Goal: Information Seeking & Learning: Check status

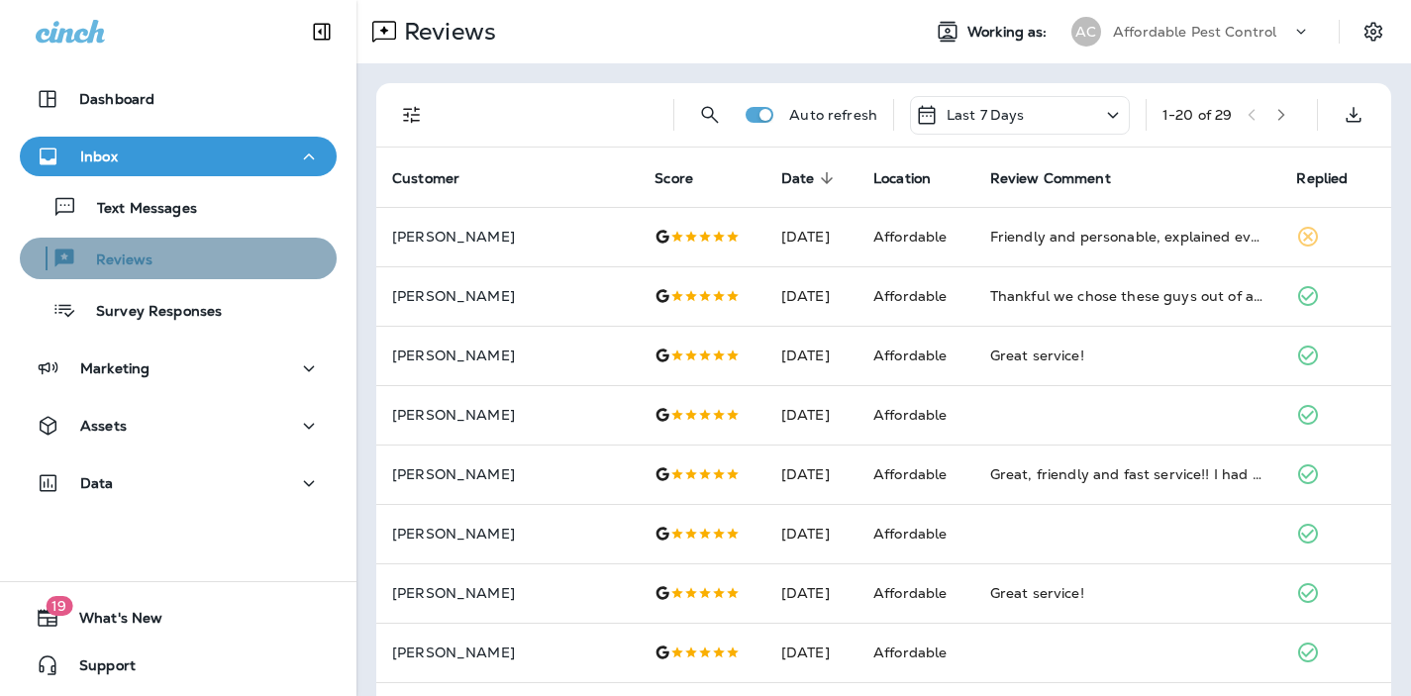
click at [144, 258] on p "Reviews" at bounding box center [114, 260] width 76 height 19
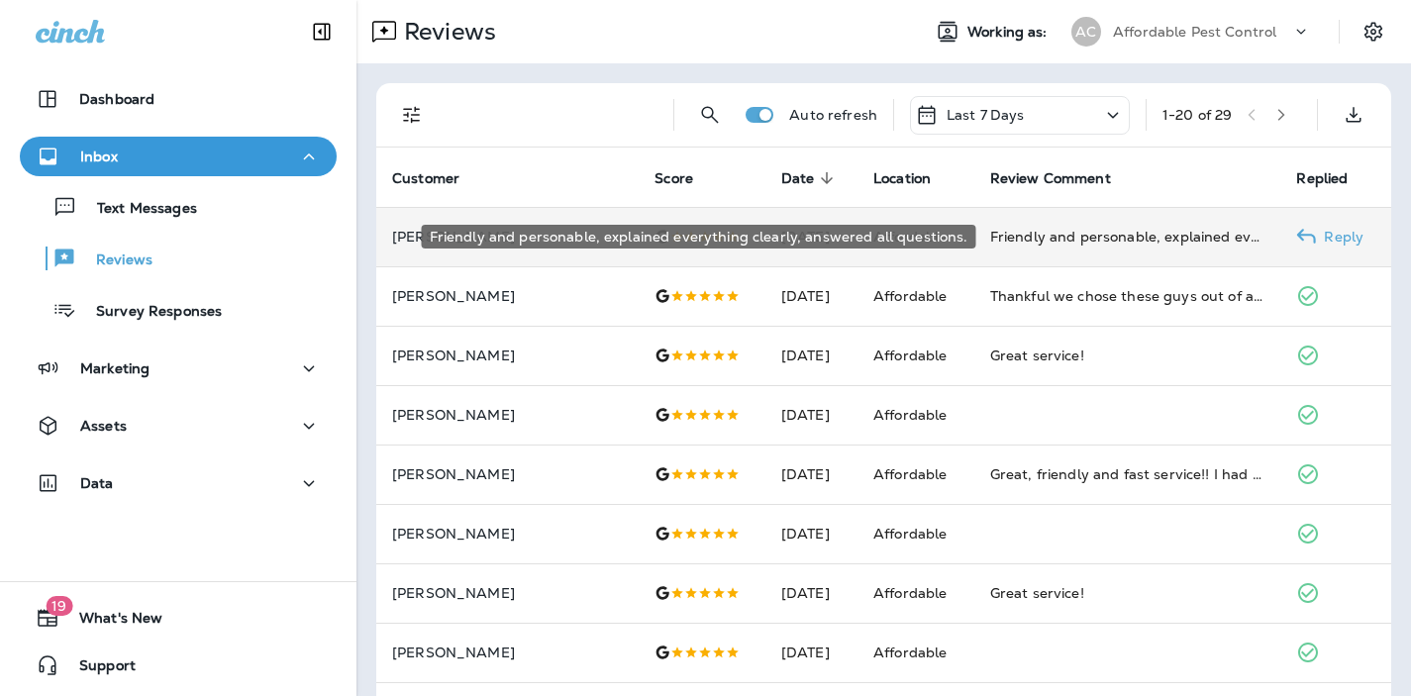
click at [1047, 242] on div "Friendly and personable, explained everything clearly, answered all questions." at bounding box center [1127, 237] width 275 height 20
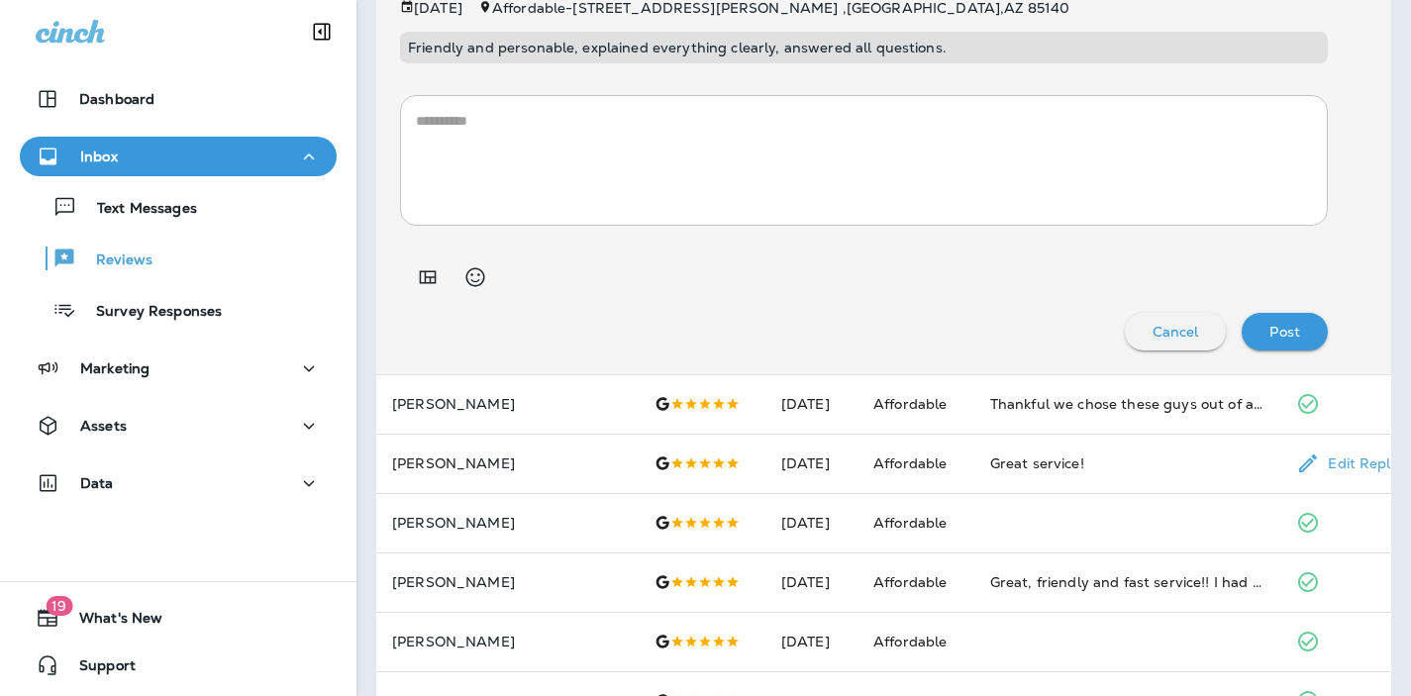
scroll to position [333, 0]
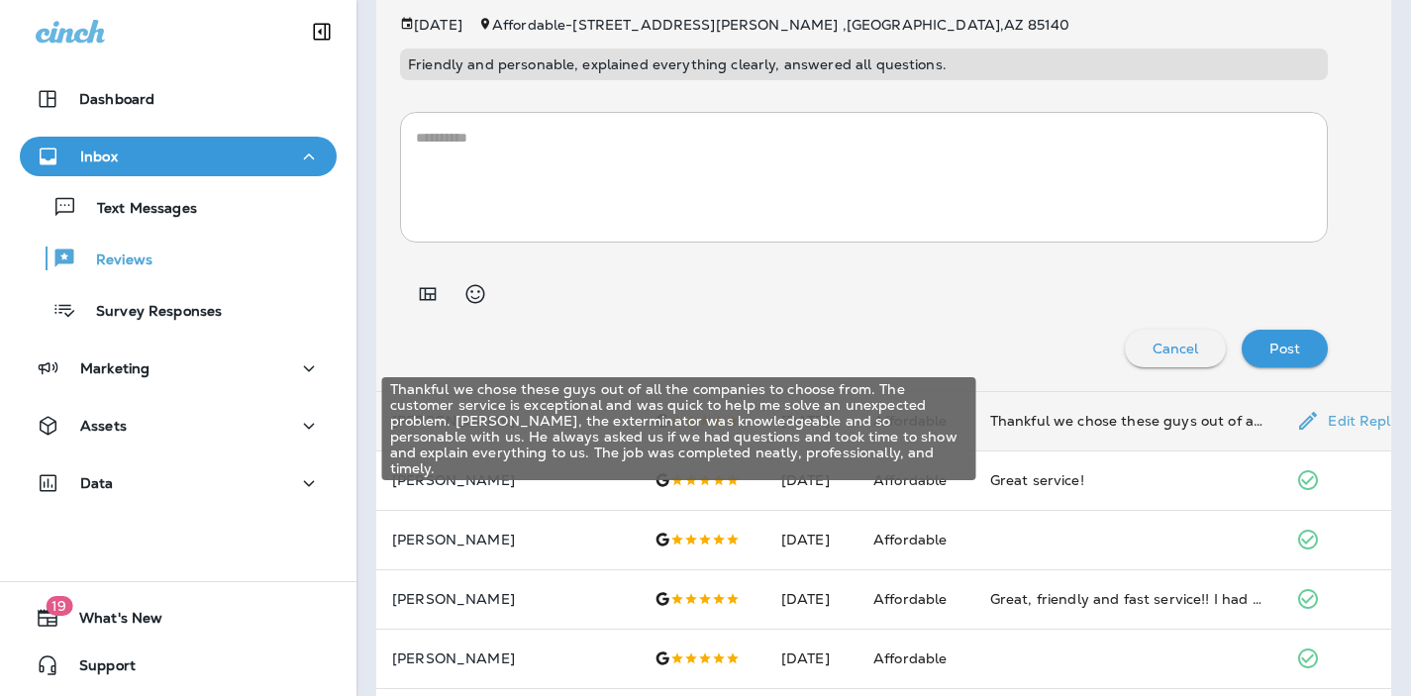
click at [1041, 418] on div "Thankful we chose these guys out of all the companies to choose from. The custo…" at bounding box center [1127, 421] width 275 height 20
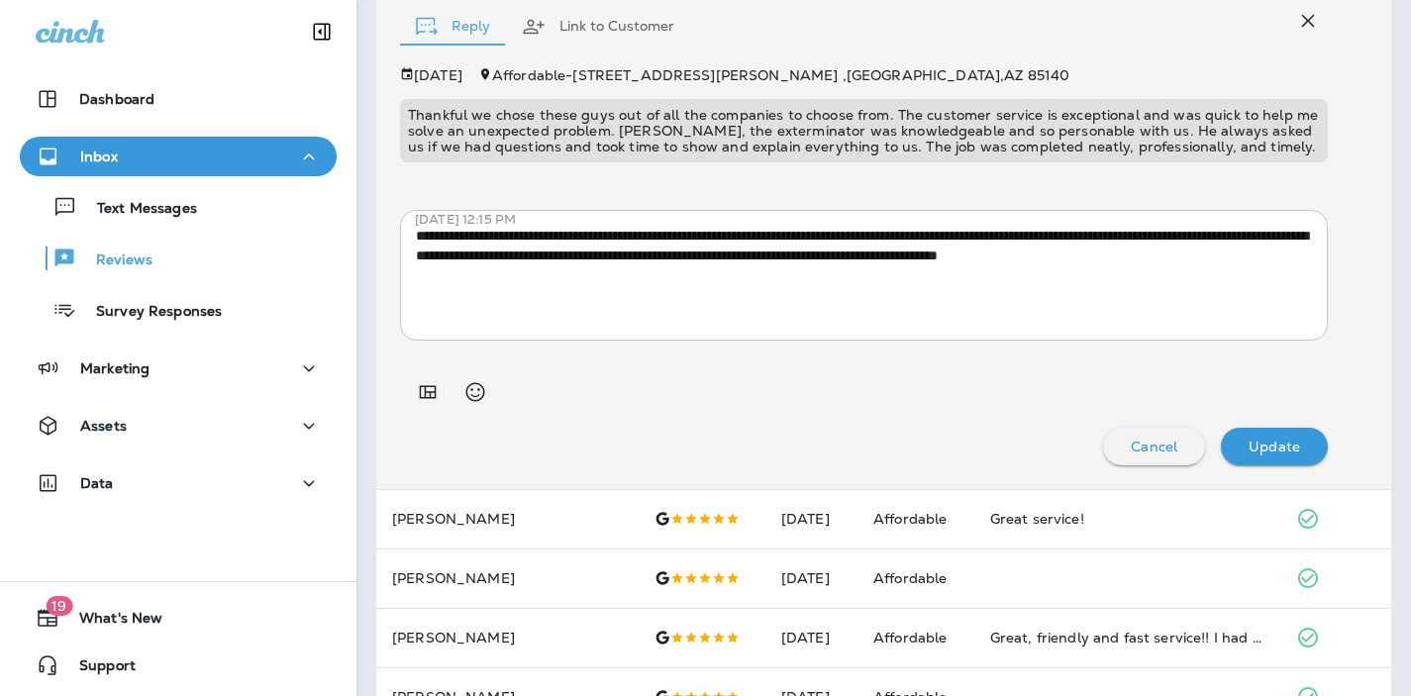
scroll to position [344, 0]
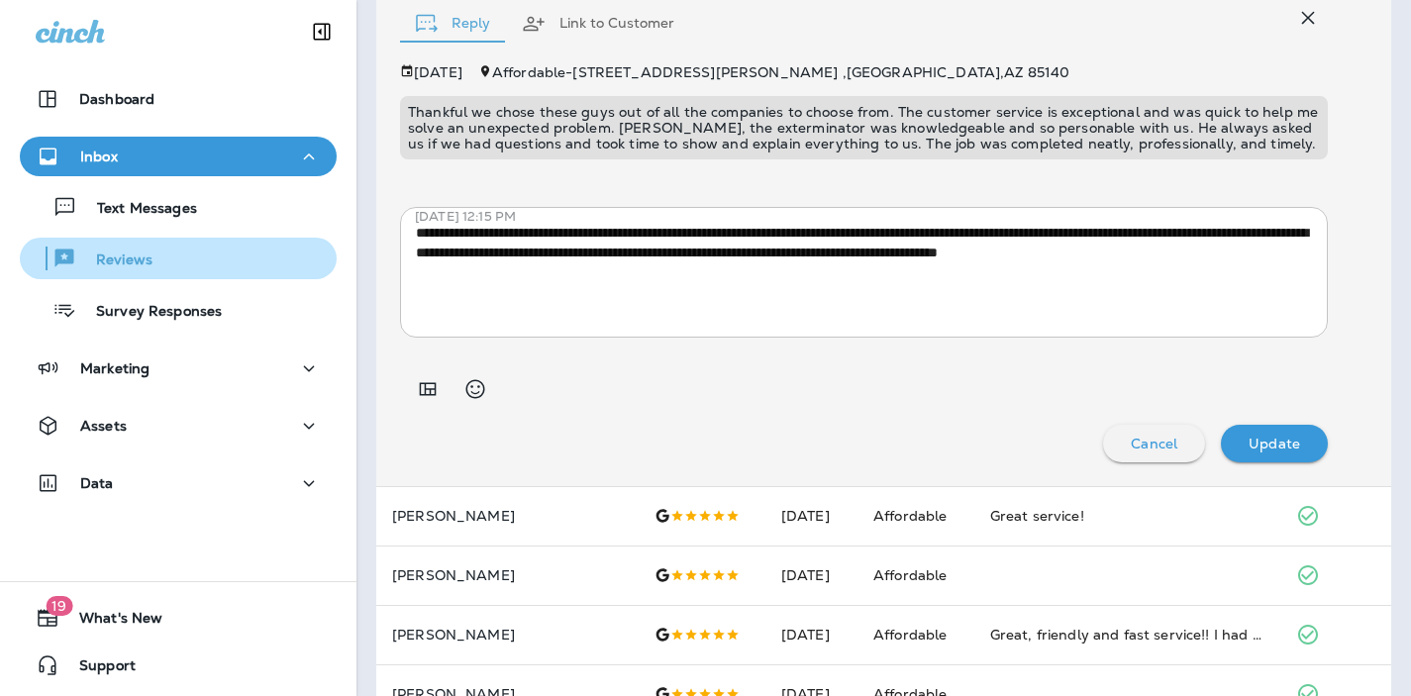
click at [136, 264] on p "Reviews" at bounding box center [114, 260] width 76 height 19
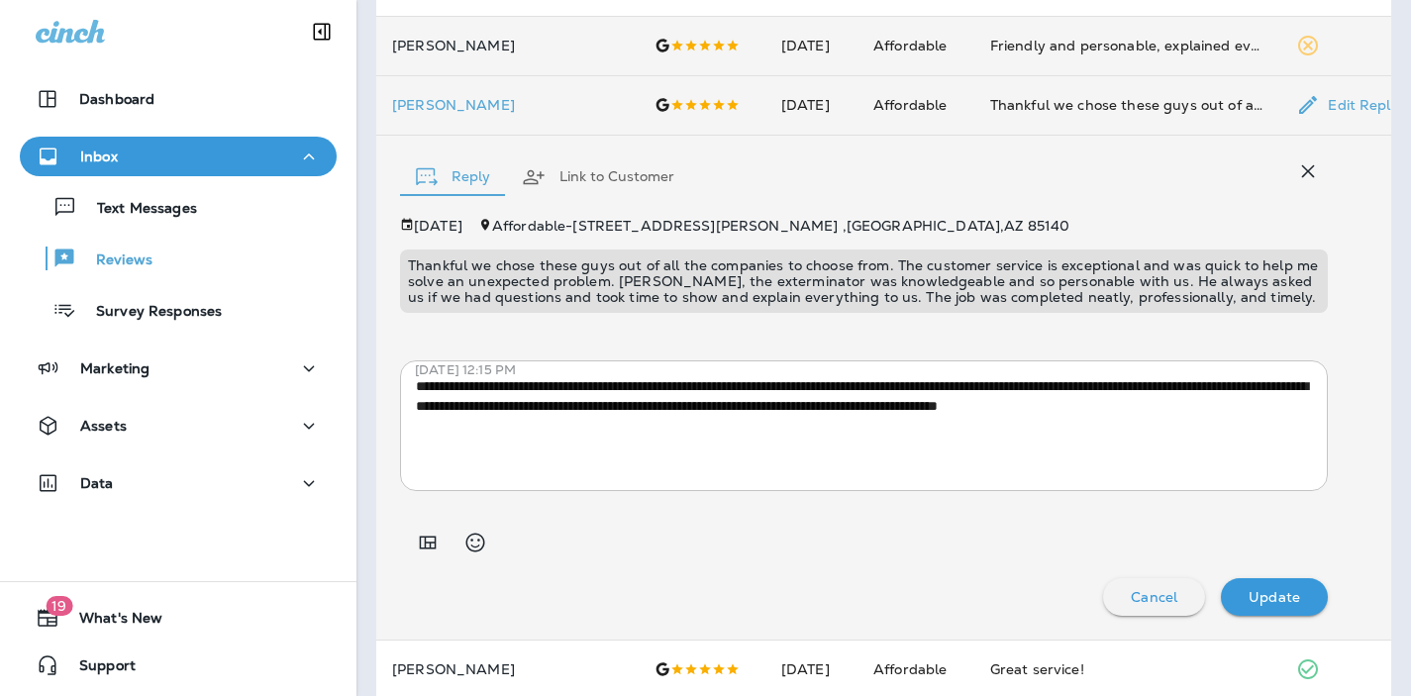
scroll to position [0, 0]
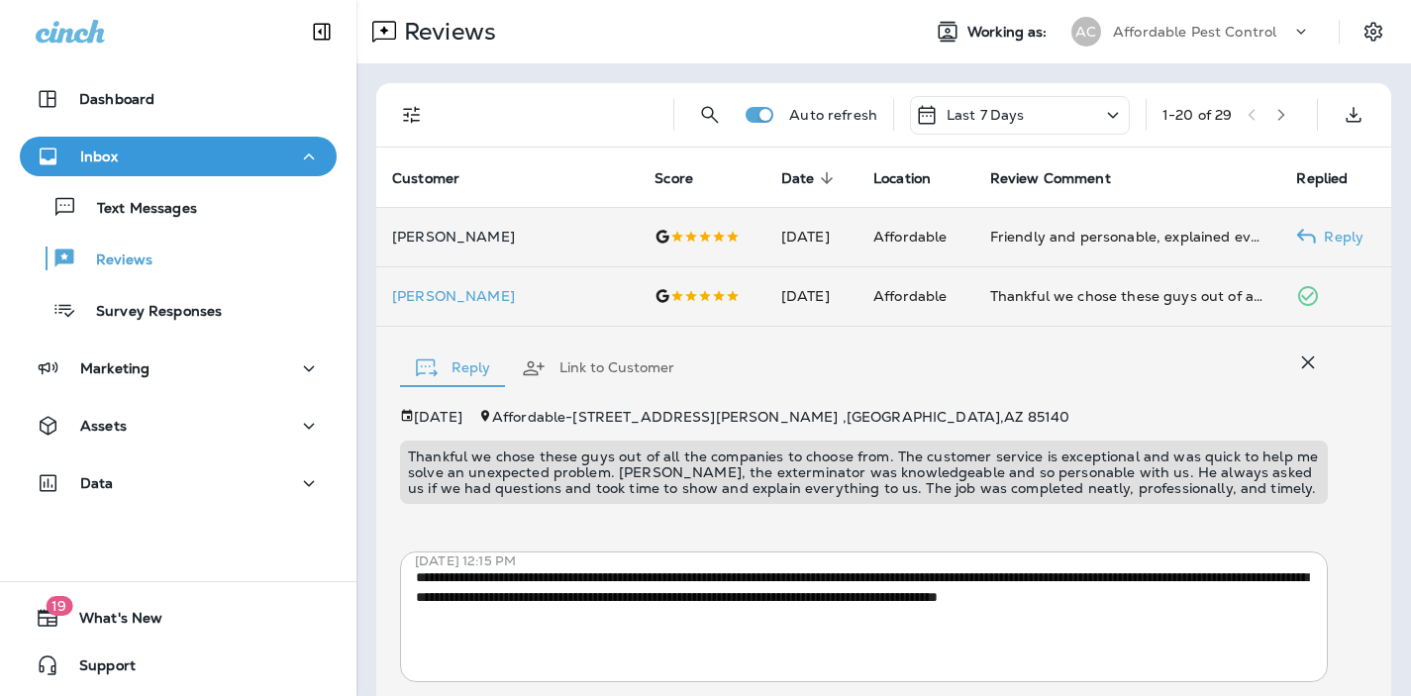
click at [786, 240] on td "[DATE]" at bounding box center [811, 236] width 92 height 59
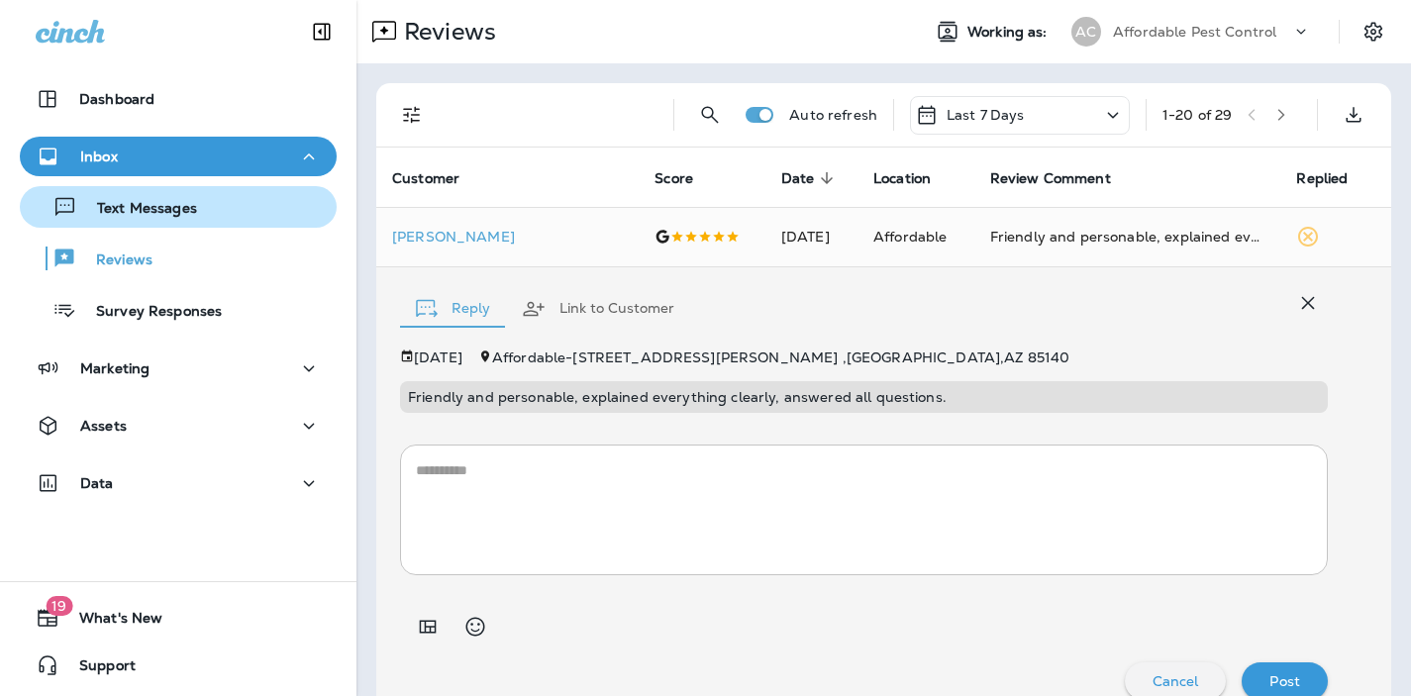
click at [151, 206] on p "Text Messages" at bounding box center [137, 209] width 120 height 19
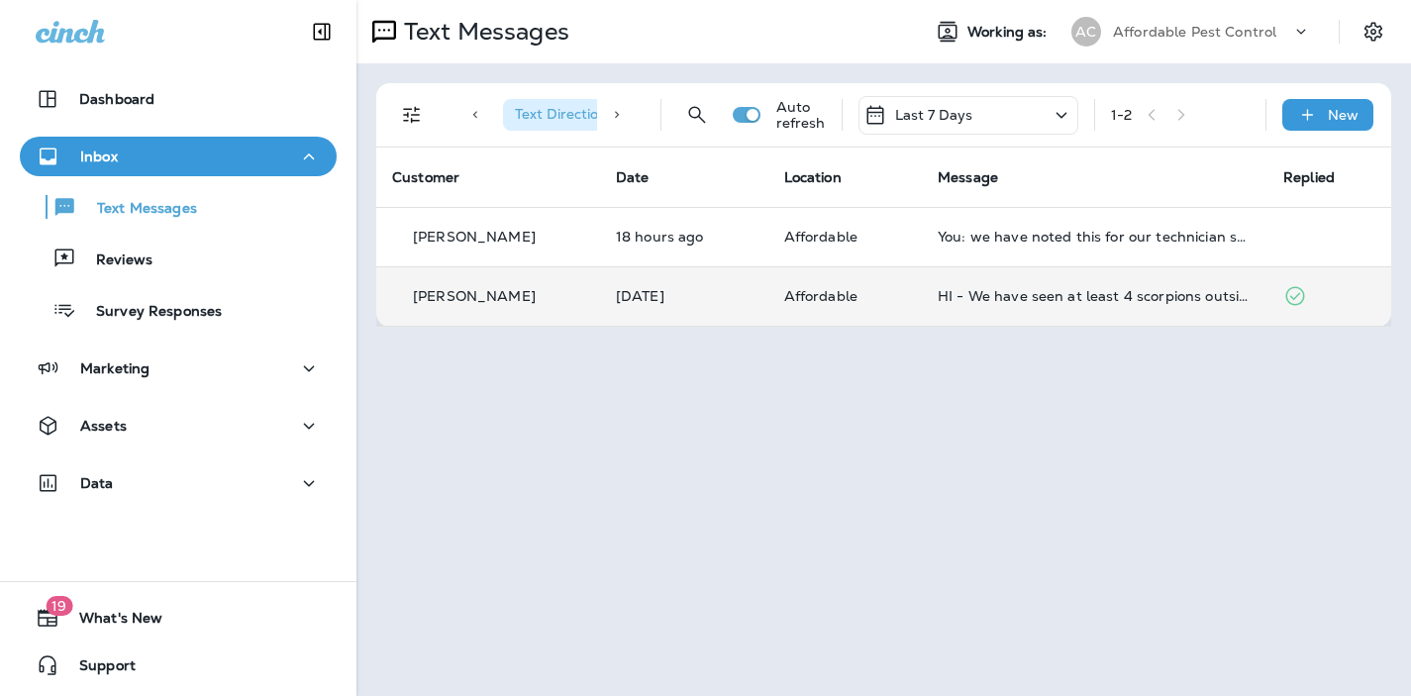
click at [1012, 303] on div "HI - We have seen at least 4 scorpions outside and just found one in our kitche…" at bounding box center [1094, 296] width 314 height 16
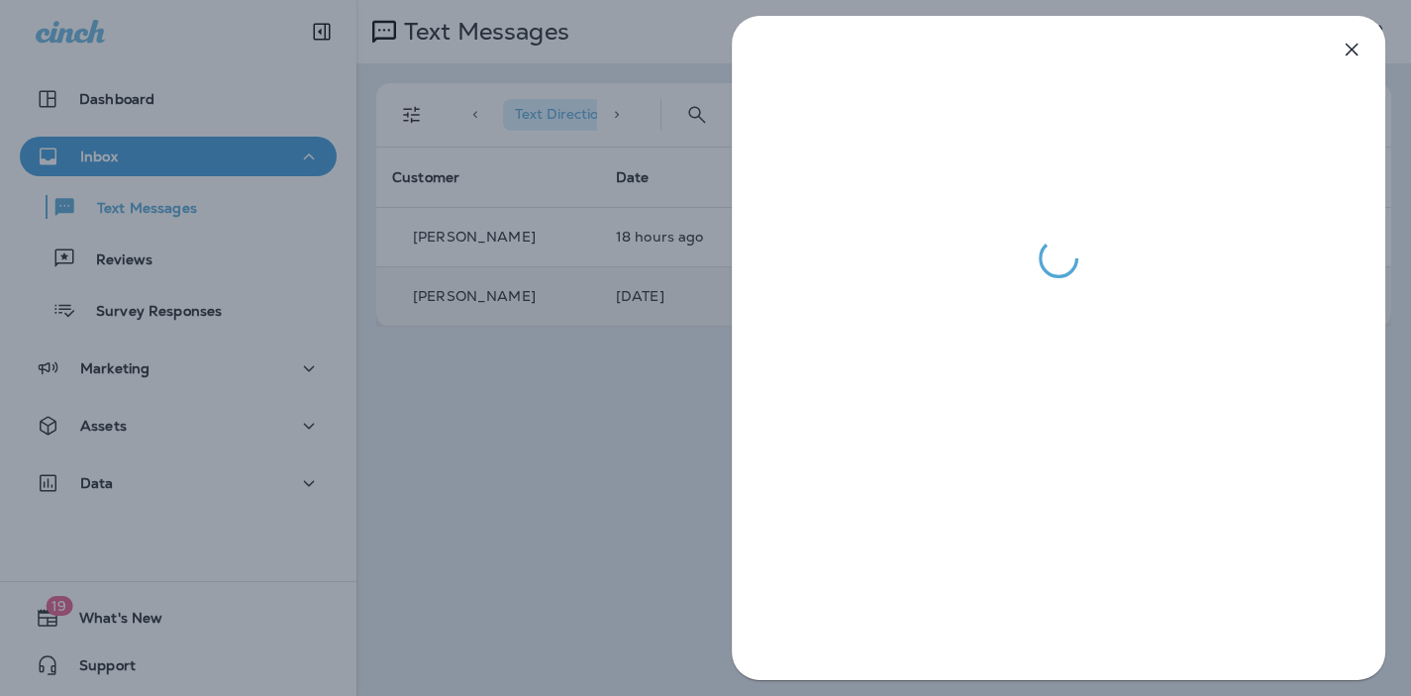
click at [480, 465] on div at bounding box center [705, 348] width 1411 height 696
